Goal: Register for event/course

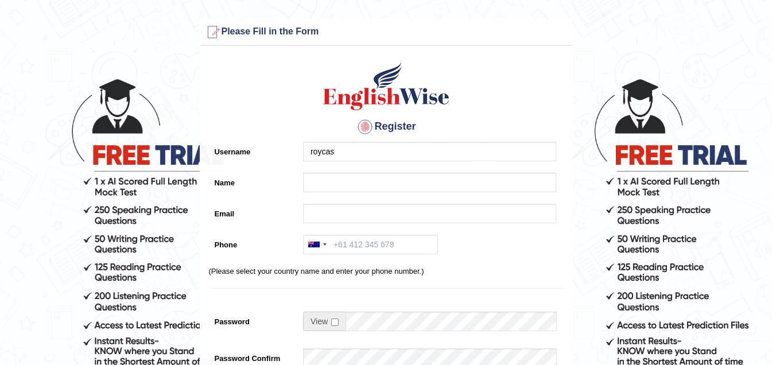
type input "roycas"
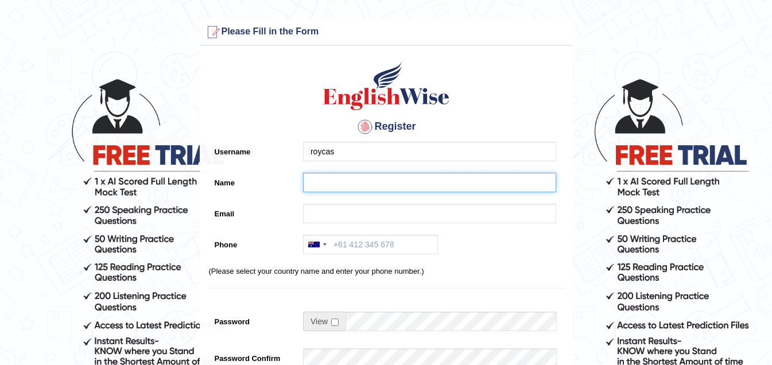
click at [341, 180] on input "Name" at bounding box center [429, 183] width 253 height 20
type input "[PERSON_NAME]"
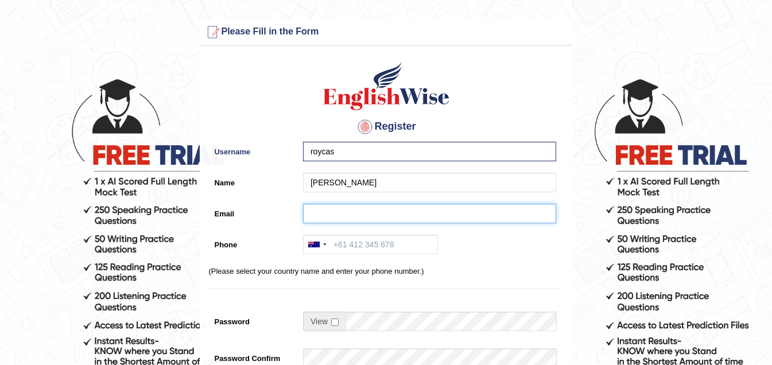
click at [338, 217] on input "Email" at bounding box center [429, 214] width 253 height 20
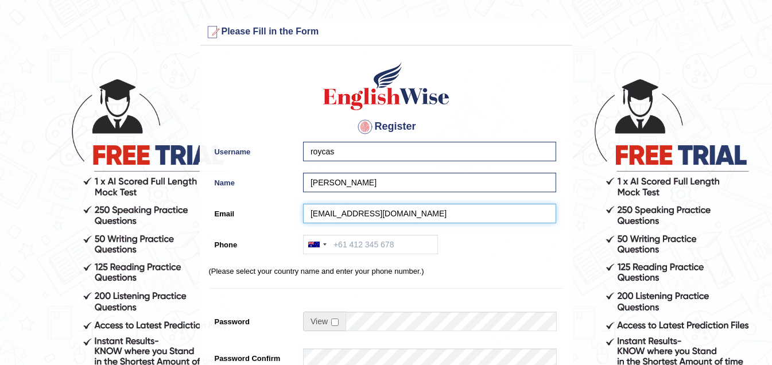
type input "roycasanos143@gmail.com"
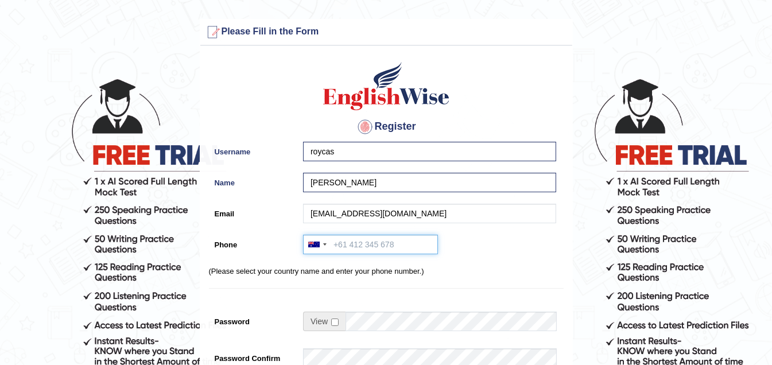
click at [384, 243] on input "Phone" at bounding box center [370, 245] width 135 height 20
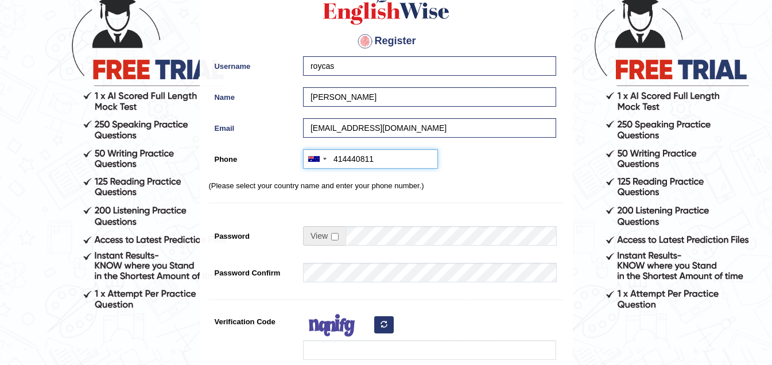
scroll to position [172, 0]
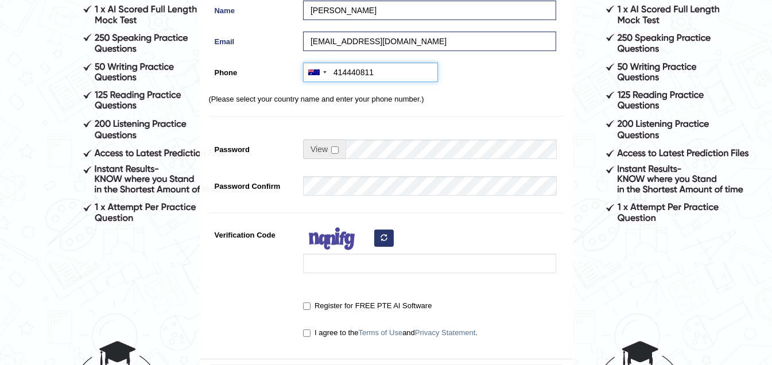
type input "414440811"
click at [334, 147] on input "checkbox" at bounding box center [334, 149] width 7 height 7
checkbox input "true"
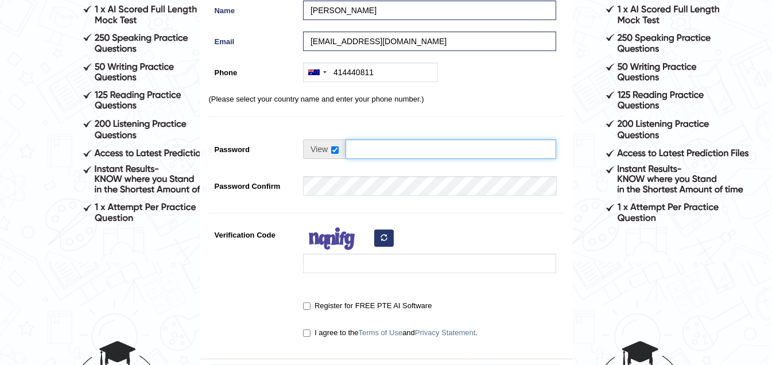
click at [363, 147] on input "Password" at bounding box center [450, 149] width 211 height 20
click at [372, 149] on input "Password" at bounding box center [450, 149] width 211 height 20
click at [370, 146] on input "Password" at bounding box center [450, 149] width 211 height 20
drag, startPoint x: 370, startPoint y: 146, endPoint x: 356, endPoint y: 151, distance: 15.2
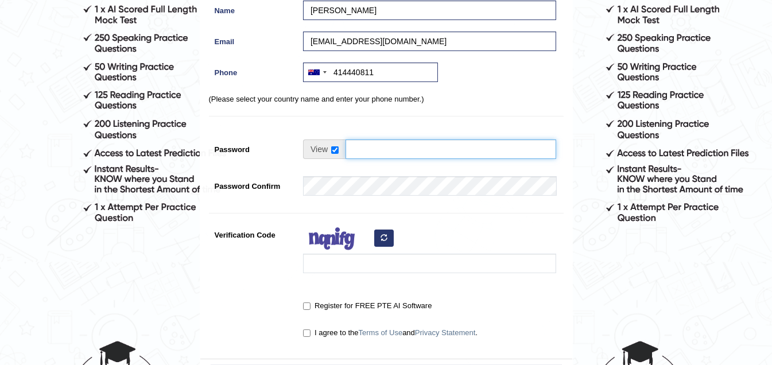
click at [356, 151] on input "Password" at bounding box center [450, 149] width 211 height 20
type input "Godblessme@_143"
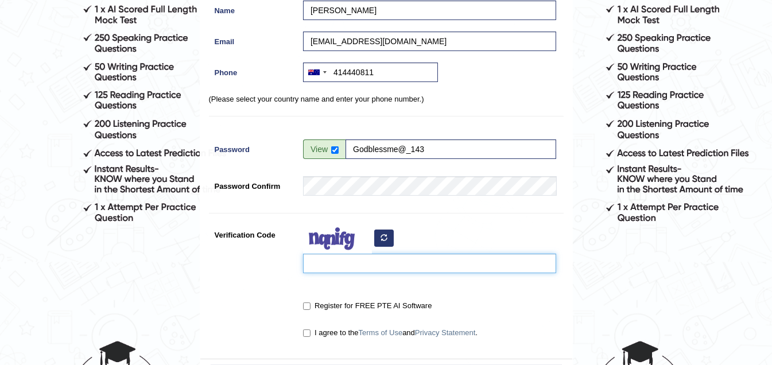
click at [348, 270] on input "Verification Code" at bounding box center [429, 264] width 253 height 20
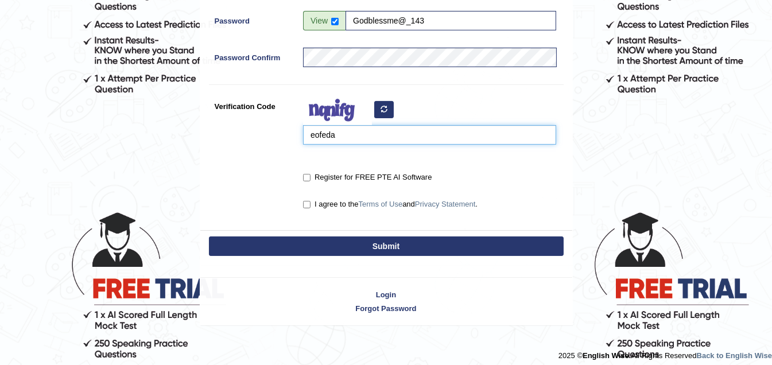
scroll to position [305, 0]
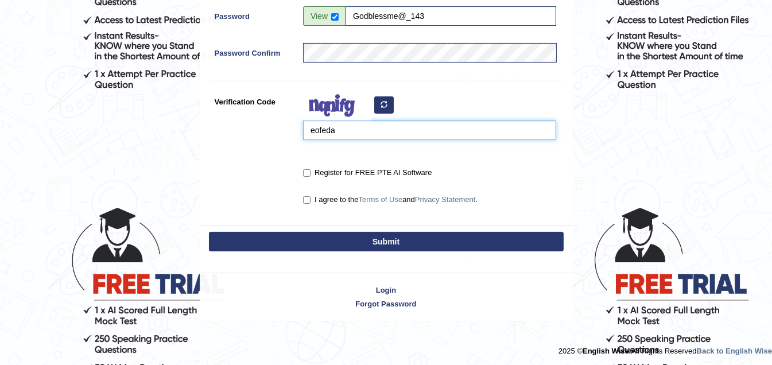
type input "eofeda"
click at [324, 167] on label "Register for FREE PTE AI Software" at bounding box center [367, 172] width 129 height 11
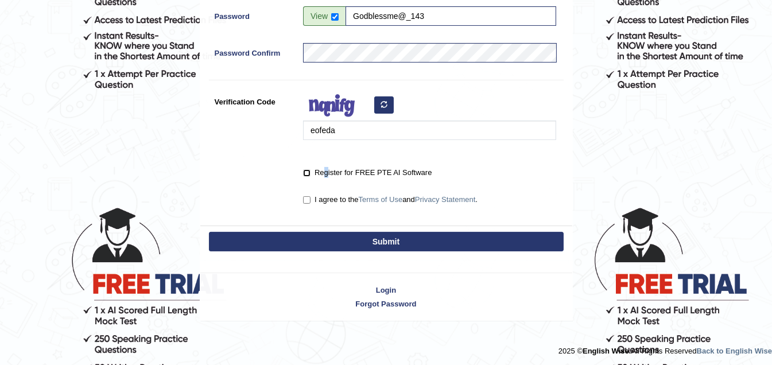
click at [306, 170] on input "Register for FREE PTE AI Software" at bounding box center [306, 172] width 7 height 7
checkbox input "true"
click at [304, 200] on input "I agree to the Terms of Use and Privacy Statement ." at bounding box center [306, 199] width 7 height 7
checkbox input "true"
click at [393, 239] on button "Submit" at bounding box center [386, 242] width 355 height 20
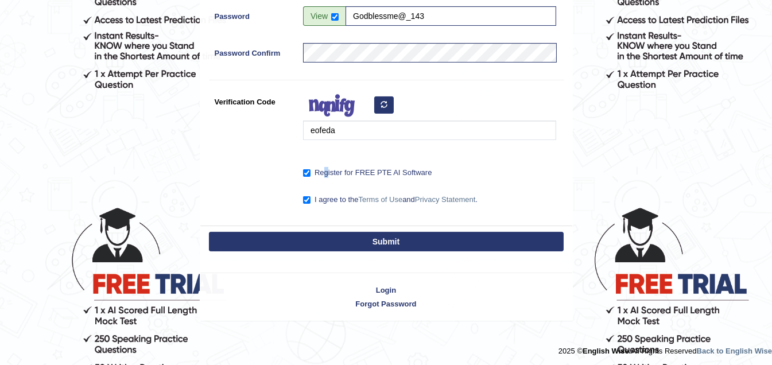
type input "+61414440811"
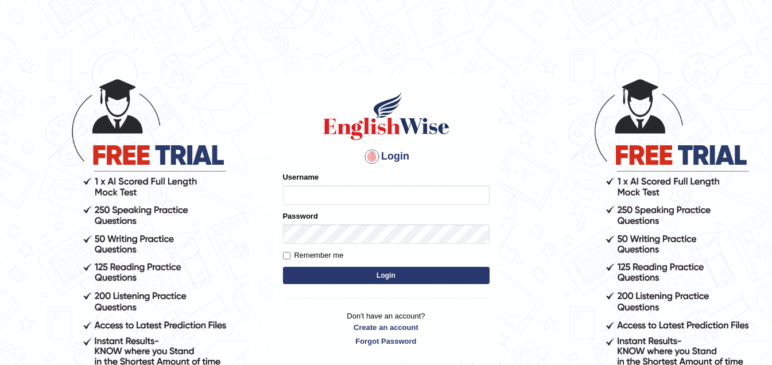
click at [405, 193] on input "Username" at bounding box center [386, 195] width 207 height 20
type input "roycas"
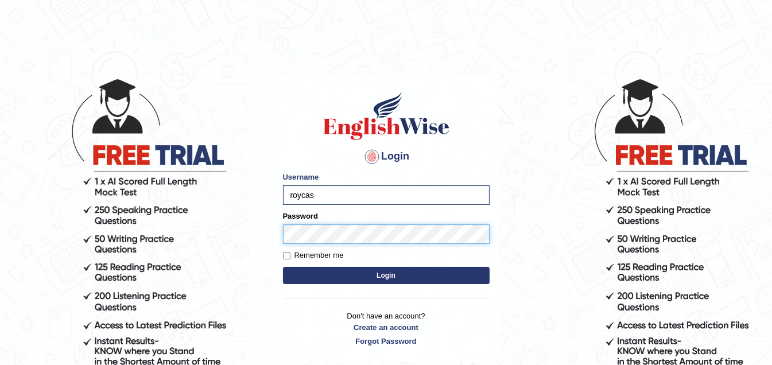
click at [283, 267] on button "Login" at bounding box center [386, 275] width 207 height 17
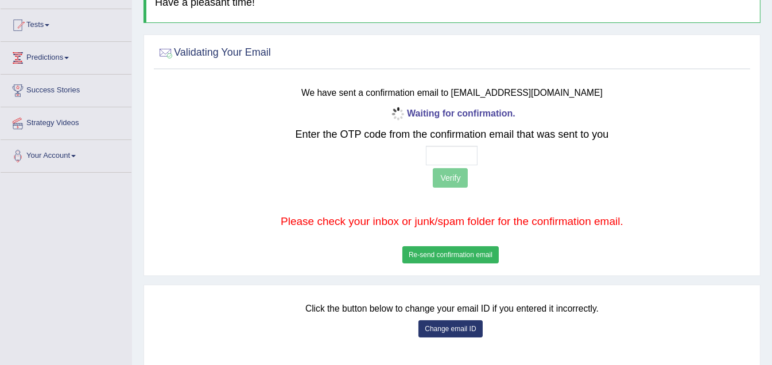
scroll to position [115, 0]
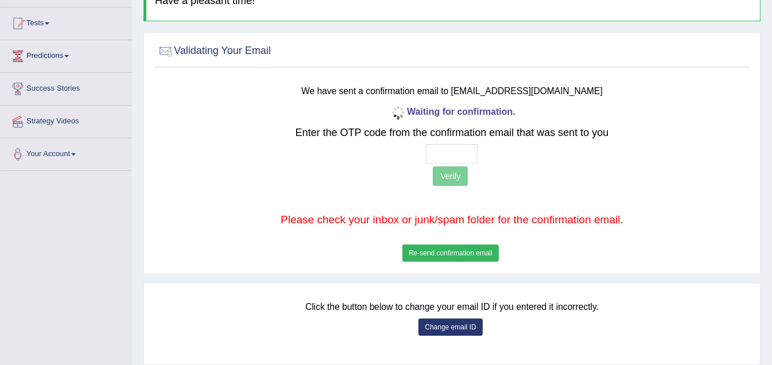
click at [464, 251] on button "Re-send confirmation email" at bounding box center [450, 252] width 96 height 17
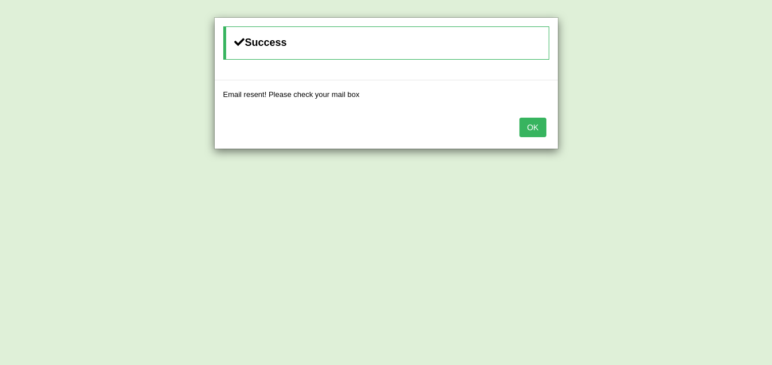
click at [537, 127] on button "OK" at bounding box center [532, 128] width 26 height 20
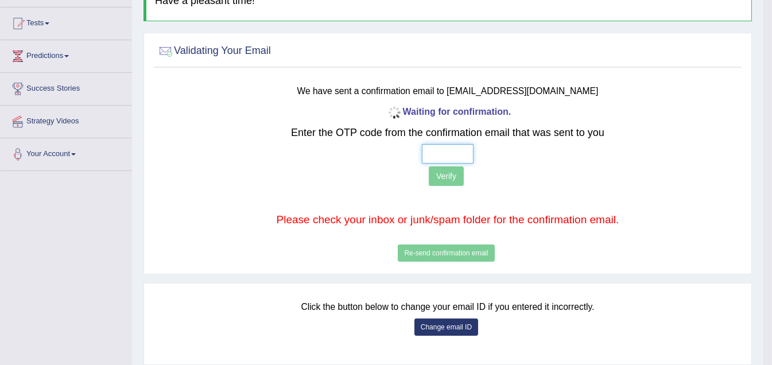
click at [442, 153] on input "text" at bounding box center [448, 154] width 52 height 20
type input "_ 4 1 2"
drag, startPoint x: 461, startPoint y: 150, endPoint x: 406, endPoint y: 156, distance: 56.0
click at [406, 156] on div "_ 4 1 2" at bounding box center [447, 154] width 483 height 20
type input "4 1 2 9"
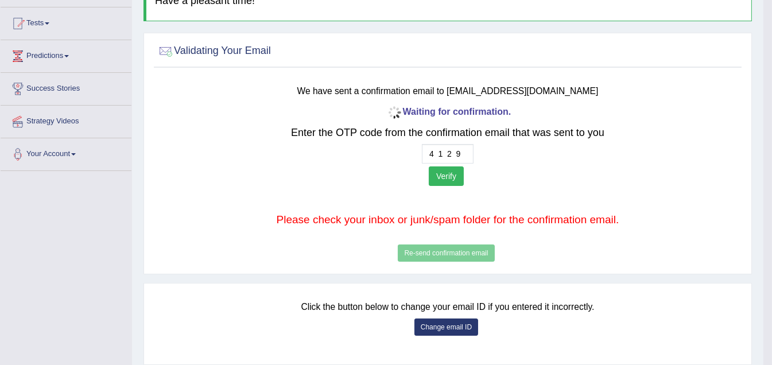
click at [448, 175] on button "Verify" at bounding box center [446, 176] width 35 height 20
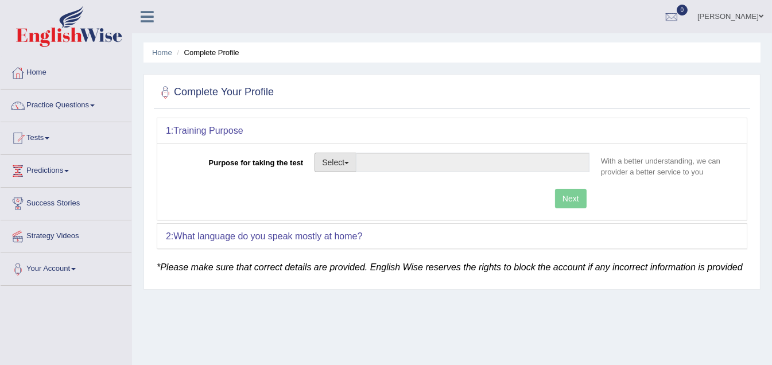
click at [351, 162] on button "Select" at bounding box center [335, 163] width 42 height 20
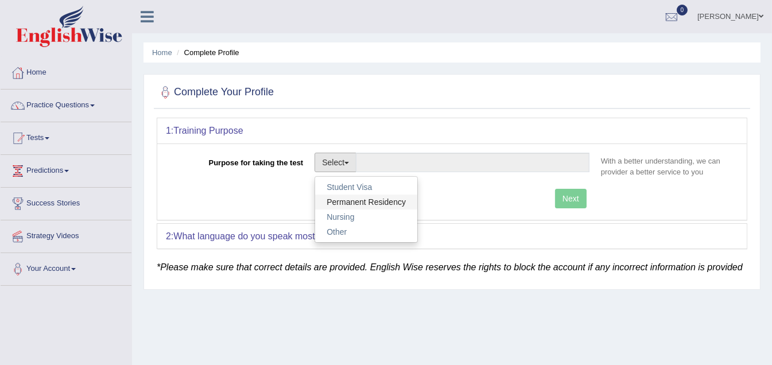
click at [376, 202] on link "Permanent Residency" at bounding box center [366, 202] width 102 height 15
type input "Permanent Residency"
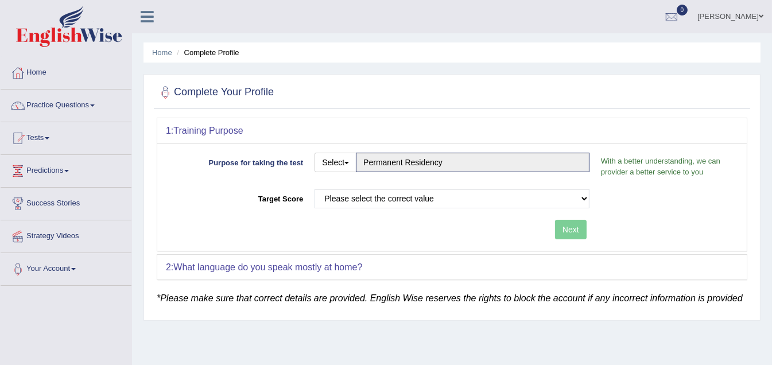
click at [393, 234] on div "Next" at bounding box center [380, 231] width 429 height 22
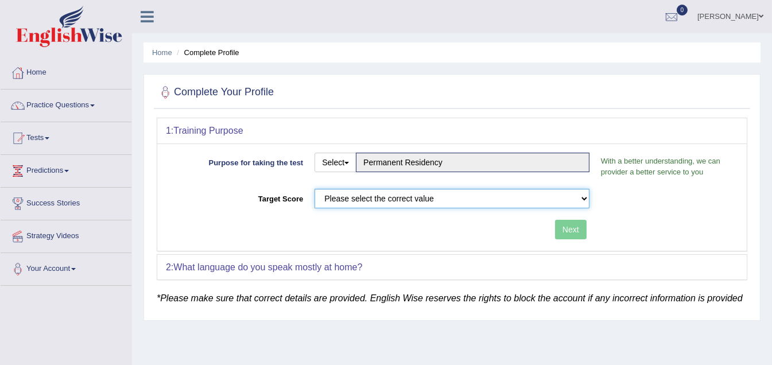
click at [576, 193] on select "Please select the correct value 50 (6 bands) 58 (6.5 bands) 65 (7 bands) 79 (8 …" at bounding box center [451, 199] width 275 height 20
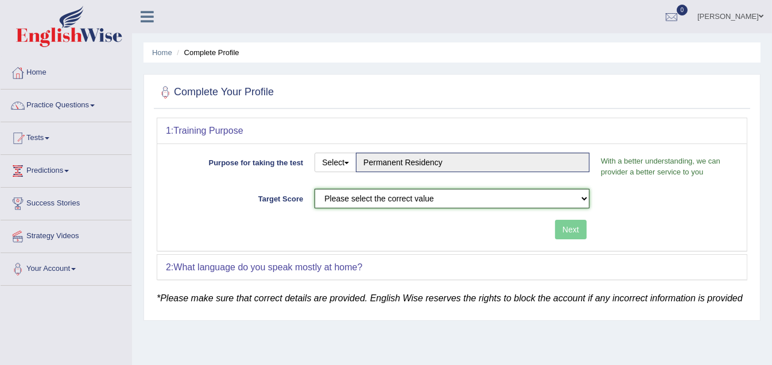
click at [468, 196] on select "Please select the correct value 50 (6 bands) 58 (6.5 bands) 65 (7 bands) 79 (8 …" at bounding box center [451, 199] width 275 height 20
select select "58"
click at [314, 189] on select "Please select the correct value 50 (6 bands) 58 (6.5 bands) 65 (7 bands) 79 (8 …" at bounding box center [451, 199] width 275 height 20
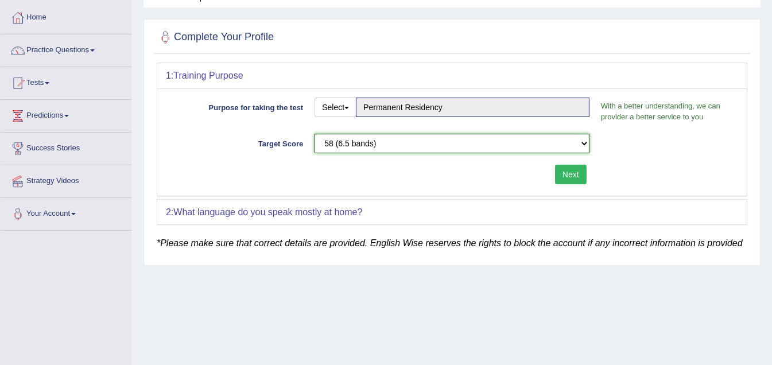
scroll to position [57, 0]
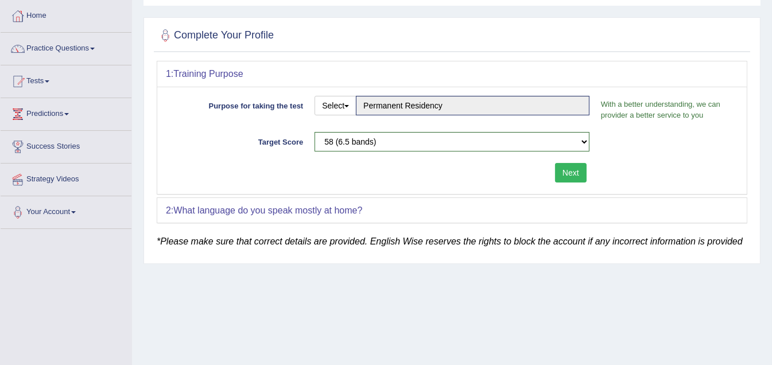
click at [396, 208] on div "2: What language do you speak mostly at home?" at bounding box center [451, 210] width 589 height 25
click at [366, 209] on div "2: What language do you speak mostly at home?" at bounding box center [451, 210] width 589 height 25
click at [279, 242] on em "*Please make sure that correct details are provided. English Wise reserves the …" at bounding box center [450, 241] width 586 height 10
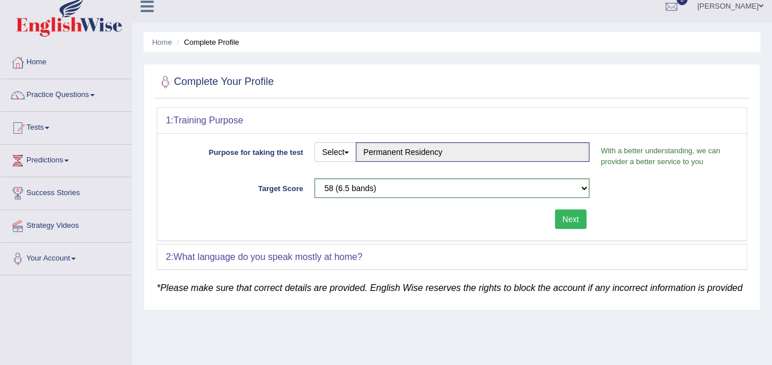
scroll to position [7, 0]
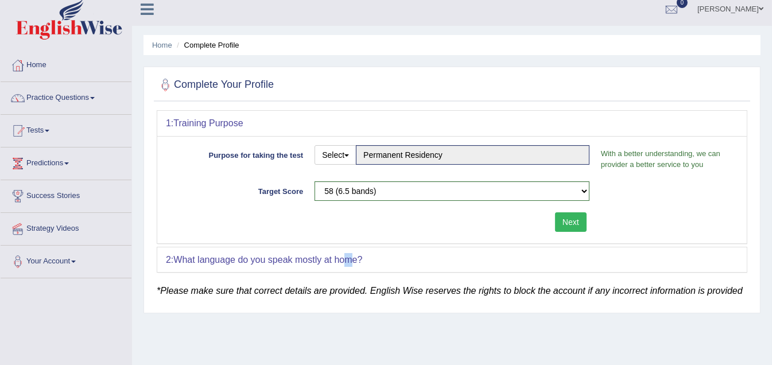
drag, startPoint x: 350, startPoint y: 258, endPoint x: 364, endPoint y: 259, distance: 14.4
click at [352, 259] on b "What language do you speak mostly at home?" at bounding box center [267, 260] width 189 height 10
click at [370, 257] on div "2: What language do you speak mostly at home?" at bounding box center [451, 259] width 589 height 25
drag, startPoint x: 359, startPoint y: 258, endPoint x: 336, endPoint y: 261, distance: 22.6
click at [336, 261] on b "What language do you speak mostly at home?" at bounding box center [267, 260] width 189 height 10
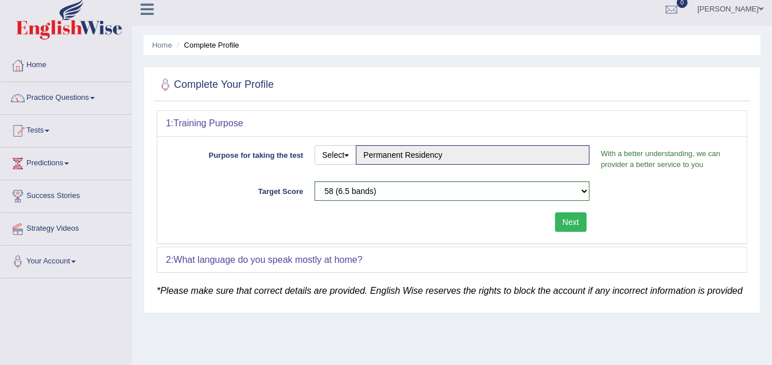
click at [378, 258] on div "2: What language do you speak mostly at home?" at bounding box center [451, 259] width 589 height 25
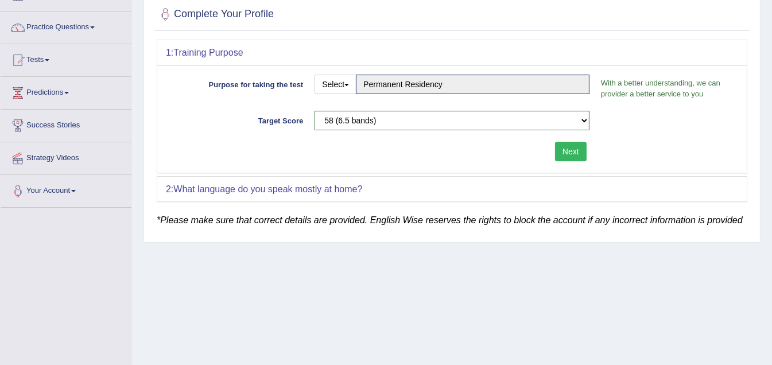
scroll to position [122, 0]
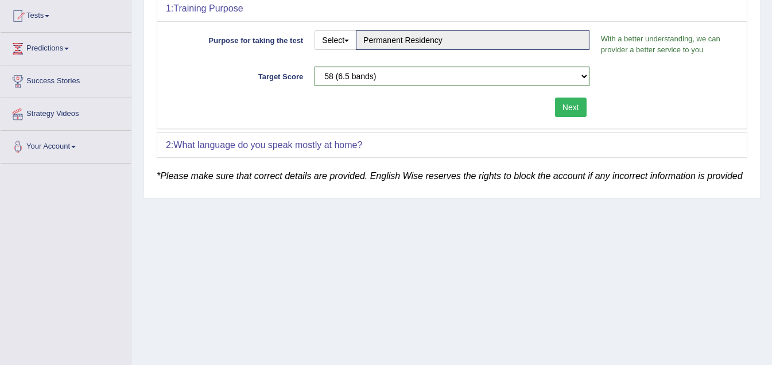
click at [570, 106] on button "Next" at bounding box center [571, 108] width 32 height 20
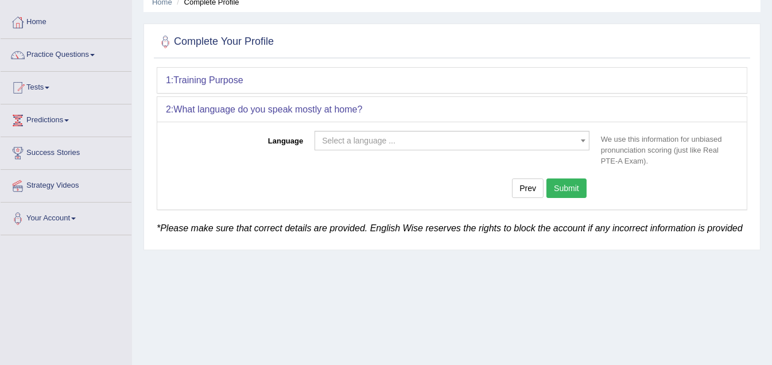
scroll to position [7, 0]
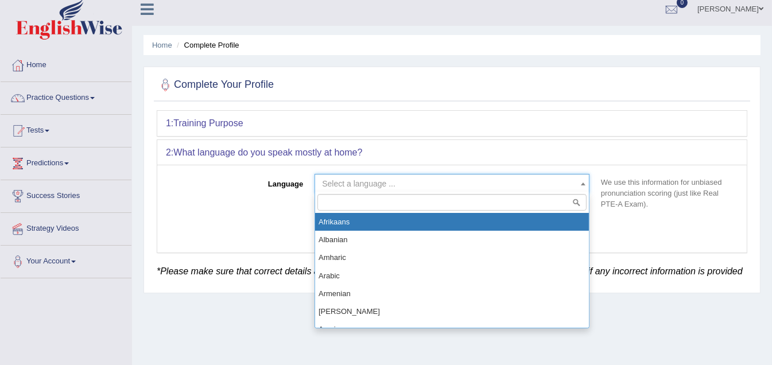
click at [582, 182] on b at bounding box center [583, 183] width 5 height 3
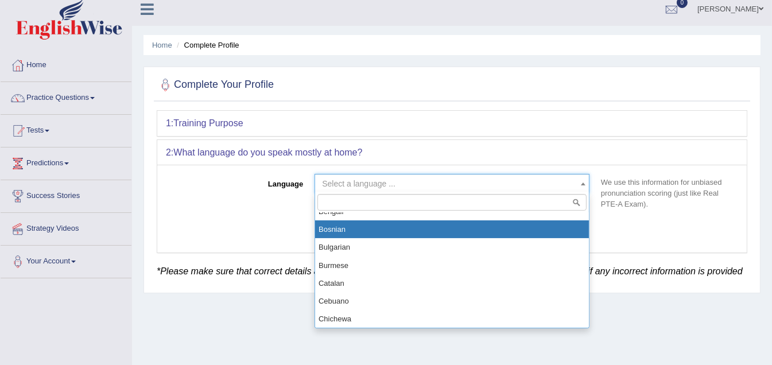
scroll to position [172, 0]
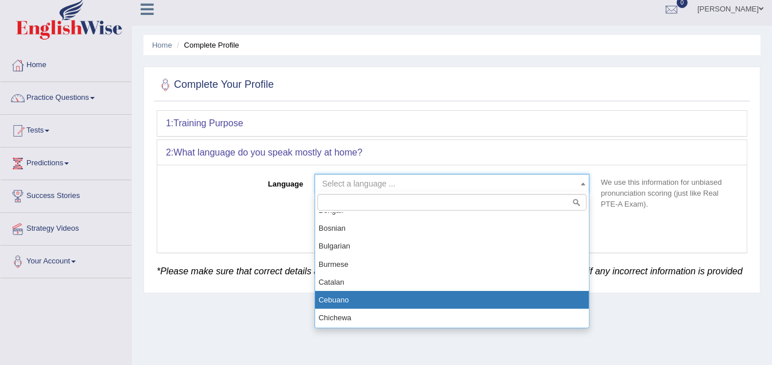
select select "Cebuano"
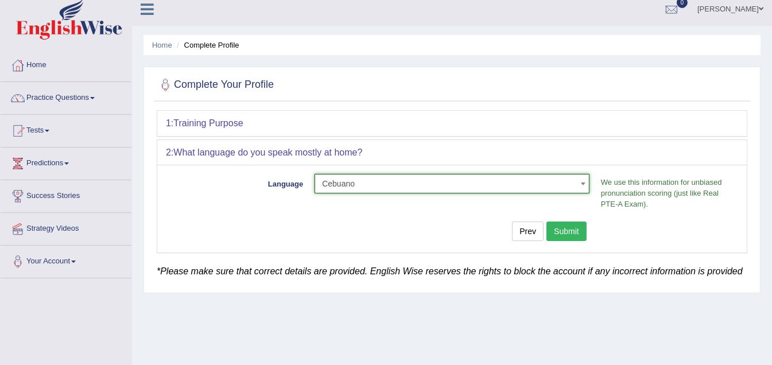
click at [572, 227] on button "Submit" at bounding box center [566, 232] width 40 height 20
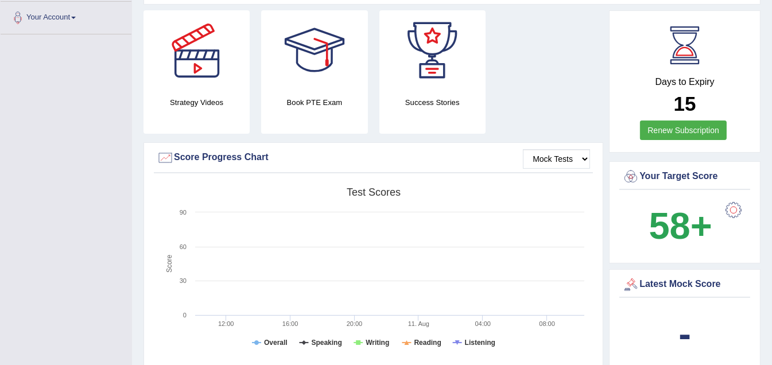
scroll to position [286, 0]
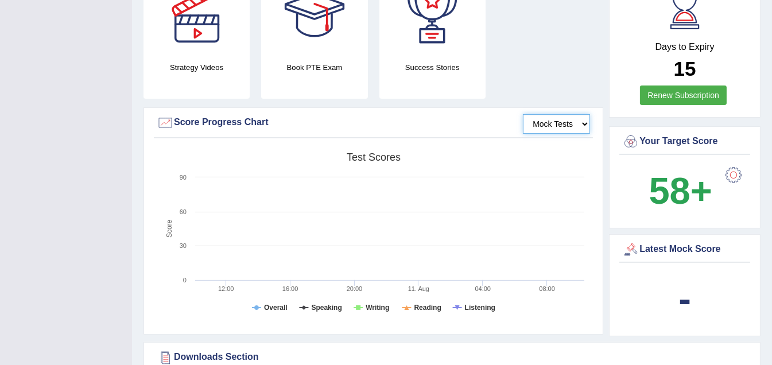
click at [582, 114] on select "Mock Tests" at bounding box center [556, 124] width 67 height 20
click at [525, 114] on select "Mock Tests" at bounding box center [556, 124] width 67 height 20
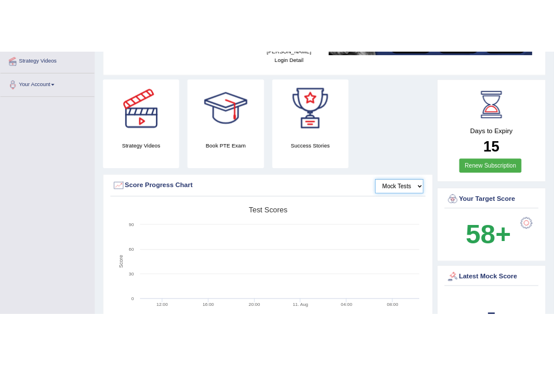
scroll to position [0, 0]
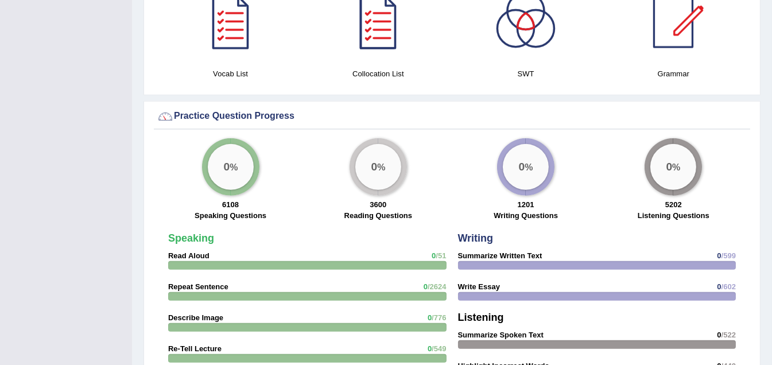
scroll to position [745, 0]
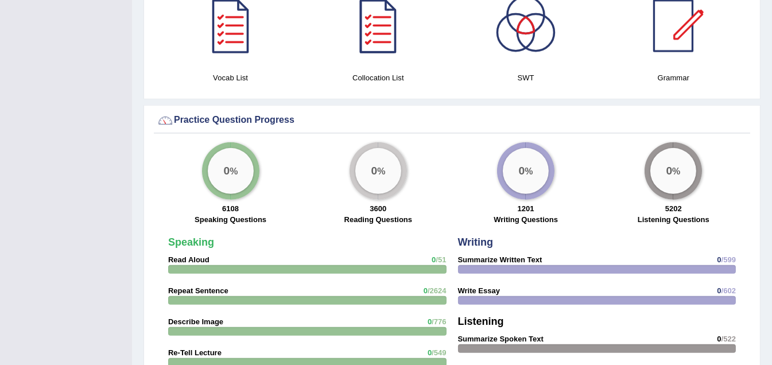
click at [230, 164] on div "0 %" at bounding box center [231, 171] width 46 height 46
click at [201, 255] on strong "Read Aloud" at bounding box center [188, 259] width 41 height 9
drag, startPoint x: 200, startPoint y: 244, endPoint x: 220, endPoint y: 244, distance: 19.5
click at [201, 255] on strong "Read Aloud" at bounding box center [188, 259] width 41 height 9
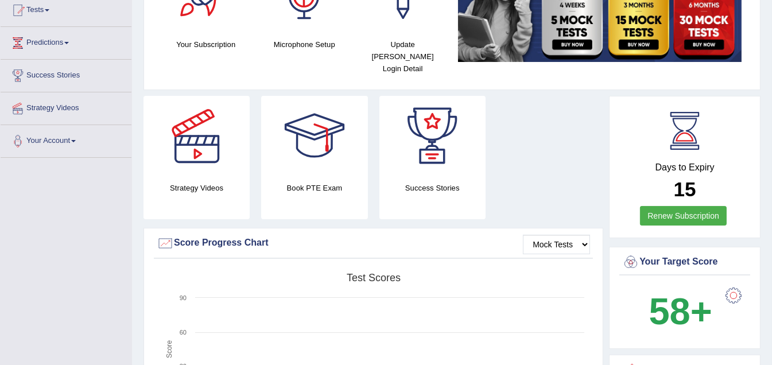
scroll to position [115, 0]
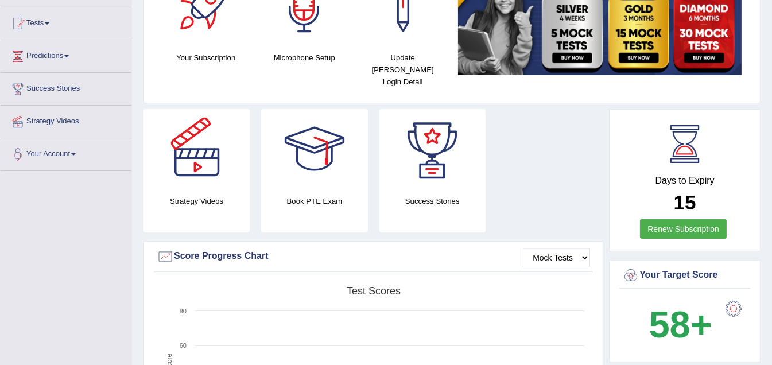
click at [203, 152] on div at bounding box center [197, 149] width 80 height 80
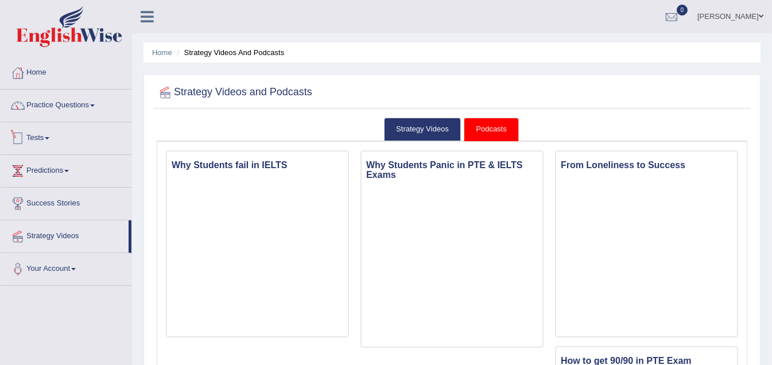
click at [47, 136] on link "Tests" at bounding box center [66, 136] width 131 height 29
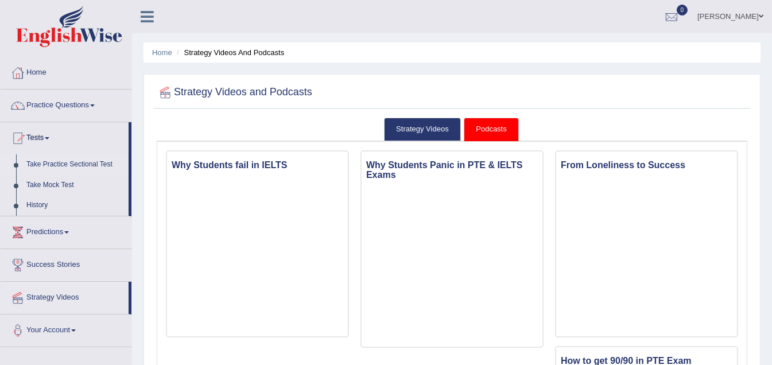
click at [91, 163] on link "Take Practice Sectional Test" at bounding box center [74, 164] width 107 height 21
